Goal: Check status: Check status

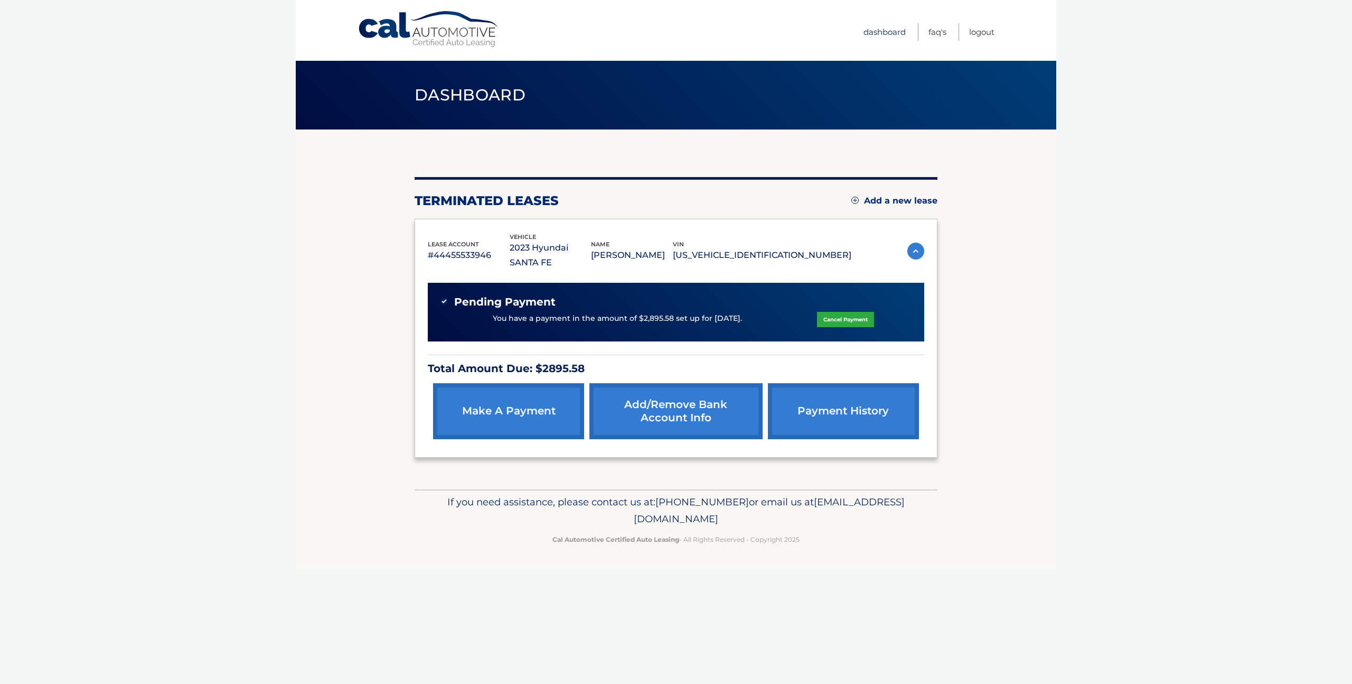
click at [877, 29] on link "Dashboard" at bounding box center [885, 31] width 42 height 17
click at [855, 393] on link "payment history" at bounding box center [843, 411] width 151 height 56
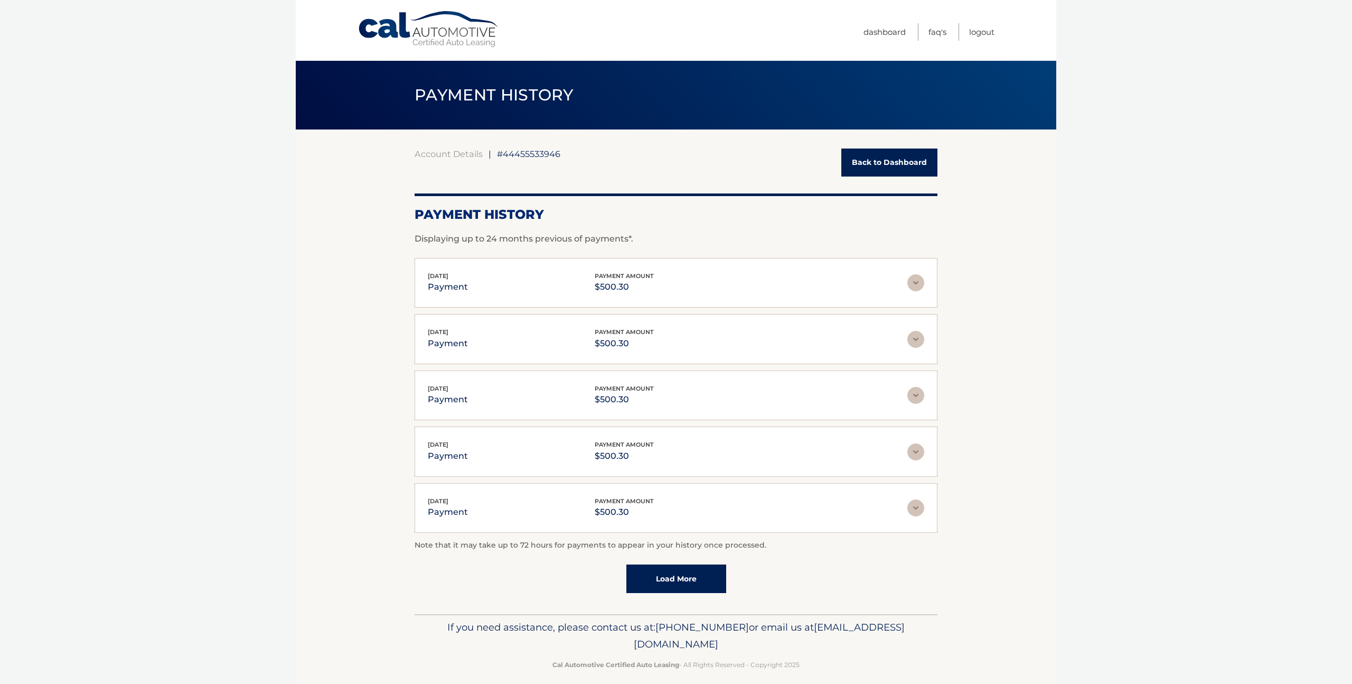
click at [917, 286] on img at bounding box center [916, 282] width 17 height 17
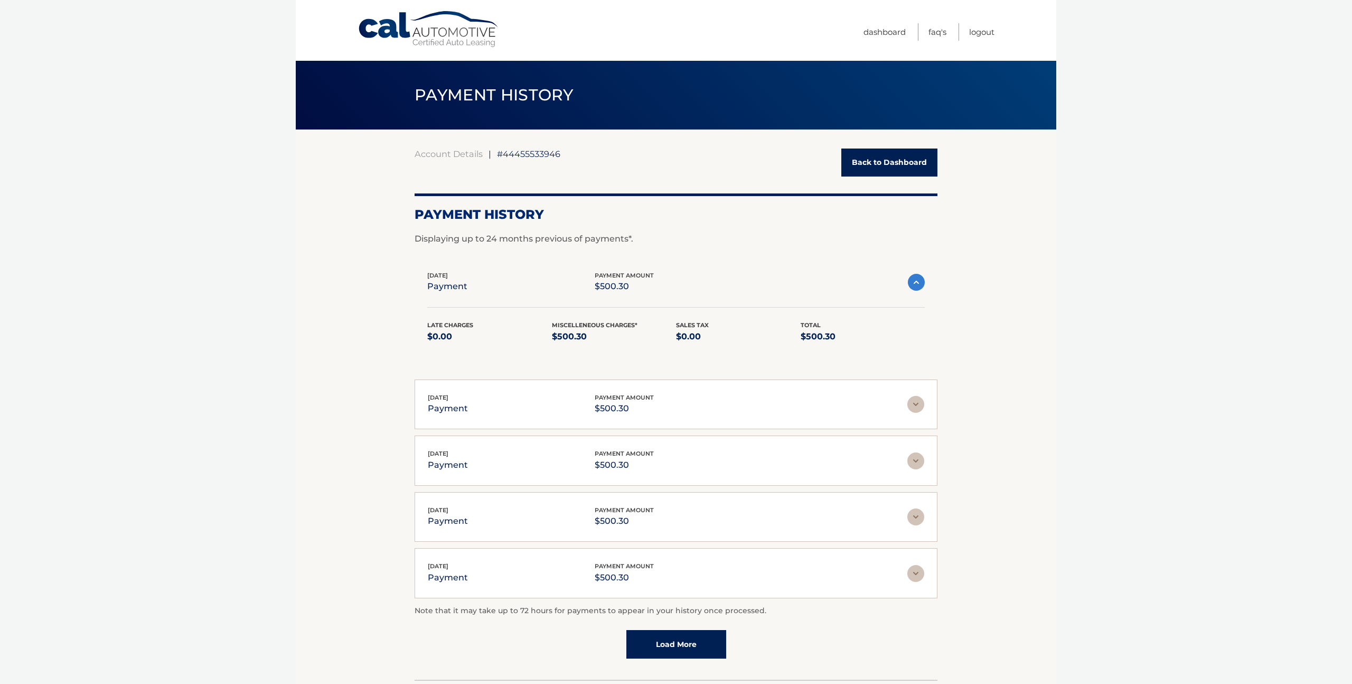
click at [917, 286] on img at bounding box center [916, 282] width 17 height 17
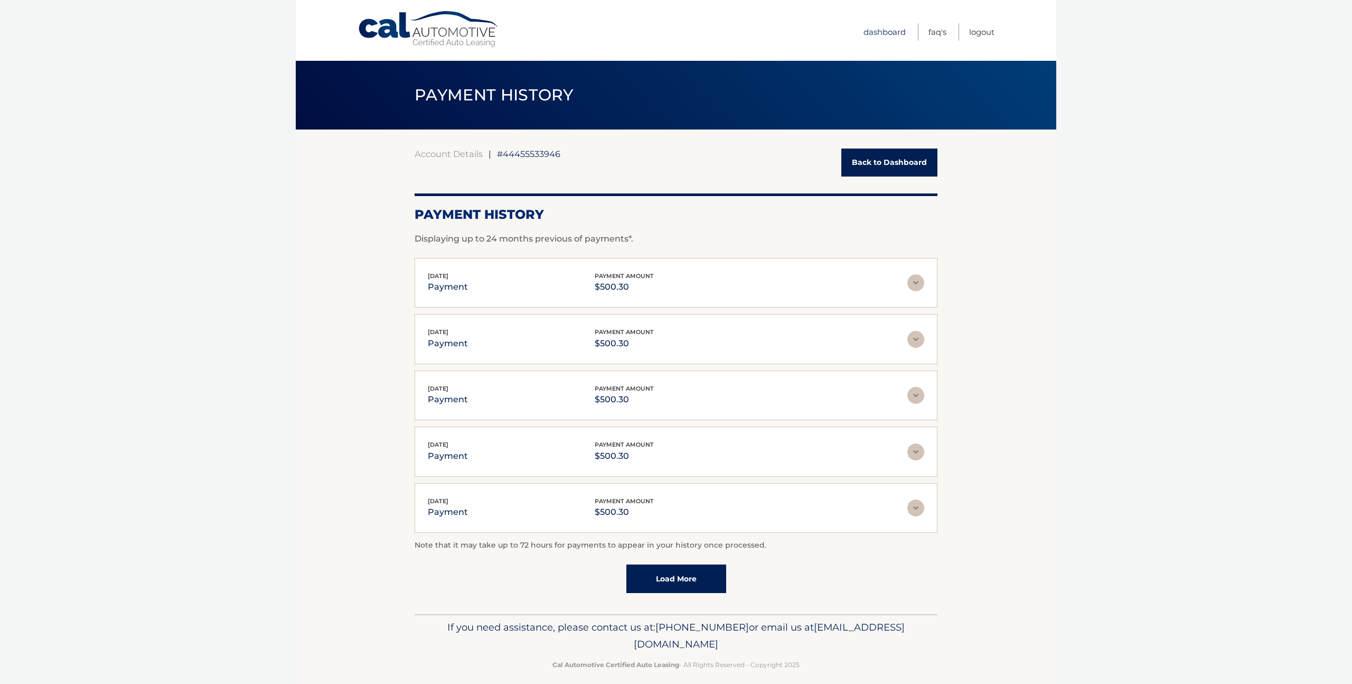
click at [869, 30] on link "Dashboard" at bounding box center [885, 31] width 42 height 17
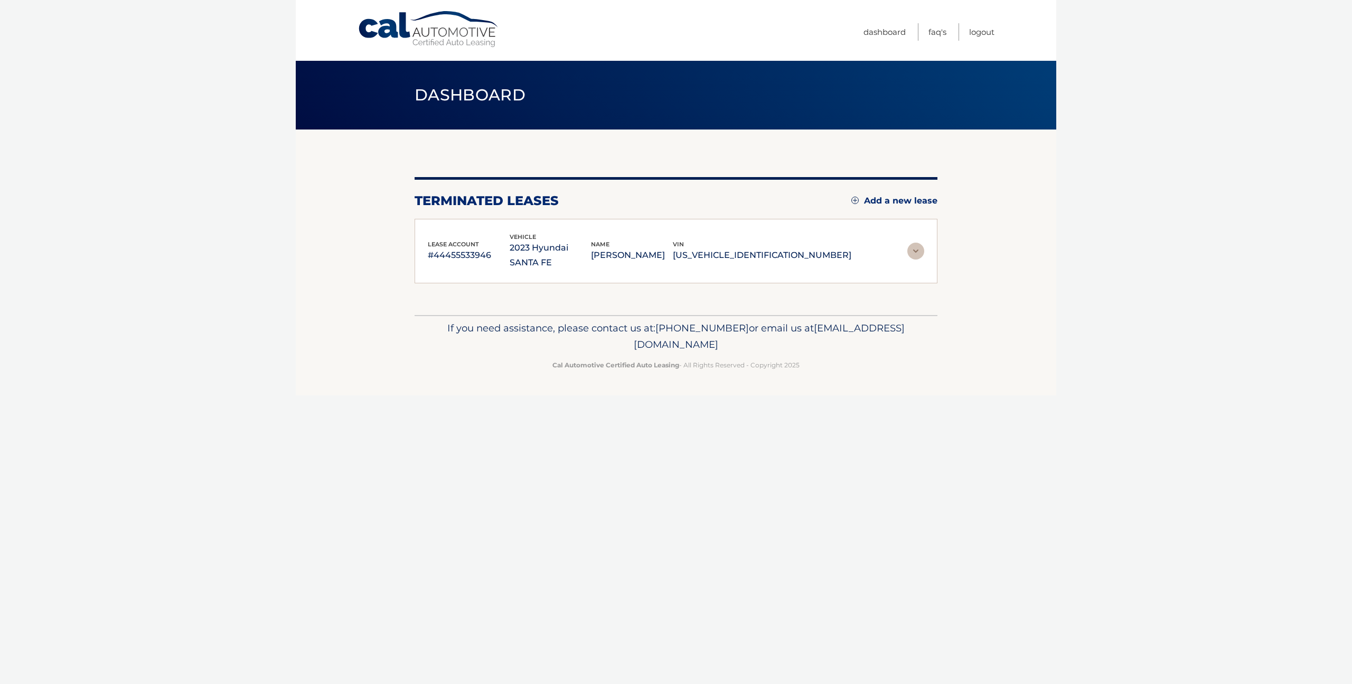
click at [918, 244] on img at bounding box center [916, 250] width 17 height 17
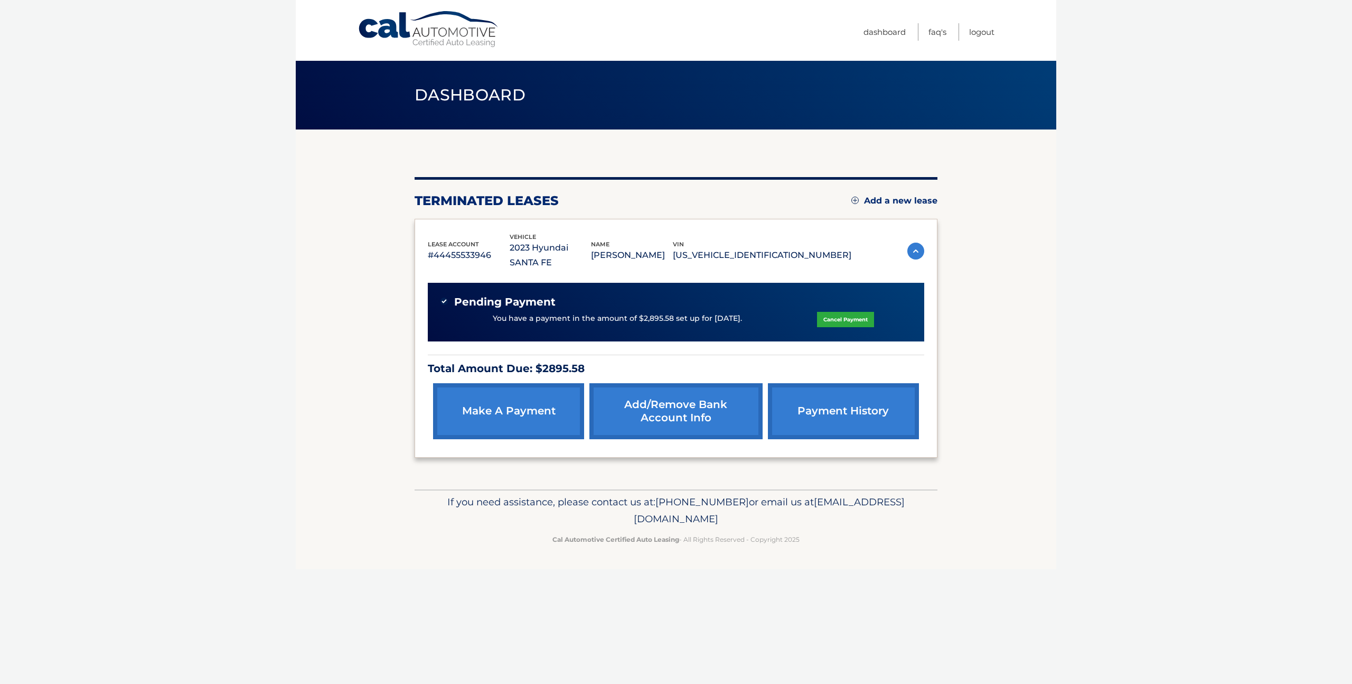
click at [917, 245] on img at bounding box center [916, 250] width 17 height 17
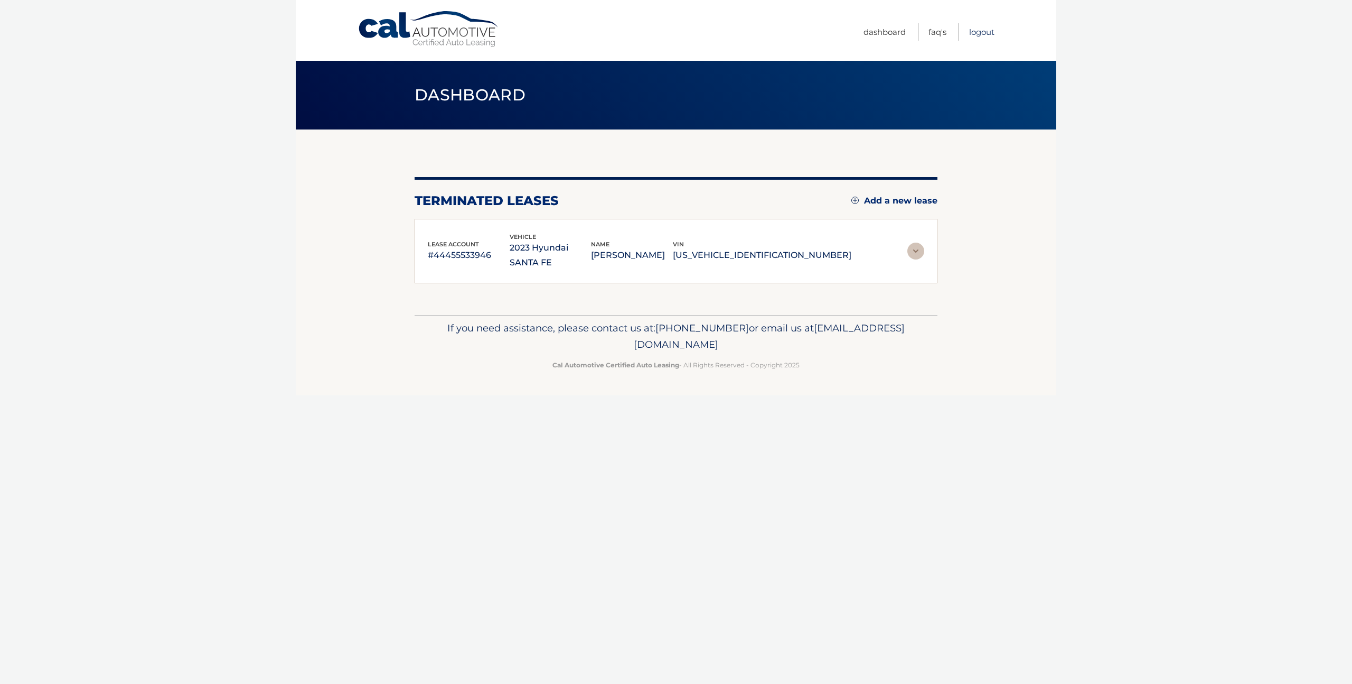
click at [986, 32] on link "Logout" at bounding box center [981, 31] width 25 height 17
